Goal: Use online tool/utility

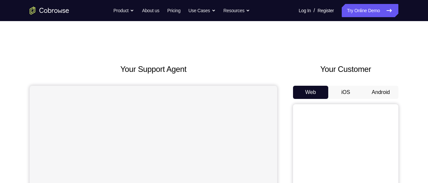
click at [379, 95] on button "Android" at bounding box center [380, 92] width 35 height 13
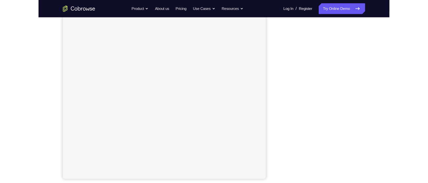
scroll to position [84, 0]
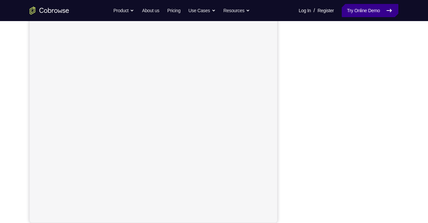
click at [373, 8] on link "Try Online Demo" at bounding box center [369, 10] width 57 height 13
click at [385, 2] on nav "Go back Powerful, Flexible and Trustworthy. Avoid all extra friction for both A…" at bounding box center [214, 10] width 428 height 21
click at [377, 9] on link "Try Online Demo" at bounding box center [369, 10] width 57 height 13
click at [380, 8] on link "Try Online Demo" at bounding box center [369, 10] width 57 height 13
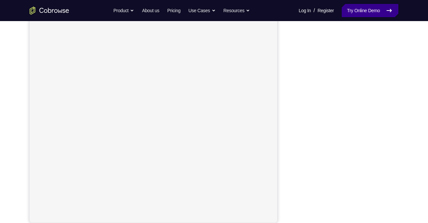
click at [382, 8] on link "Try Online Demo" at bounding box center [369, 10] width 57 height 13
